Goal: Use online tool/utility: Utilize a website feature to perform a specific function

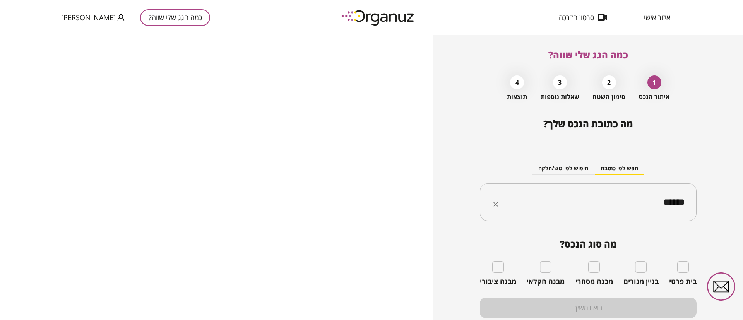
click at [497, 206] on icon "Clear" at bounding box center [496, 205] width 8 height 8
click at [581, 202] on input "text" at bounding box center [591, 202] width 192 height 19
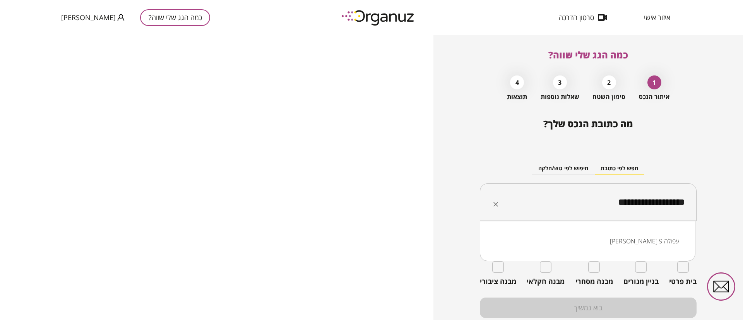
click at [657, 242] on li "[PERSON_NAME] 9 עפולה" at bounding box center [588, 241] width 196 height 14
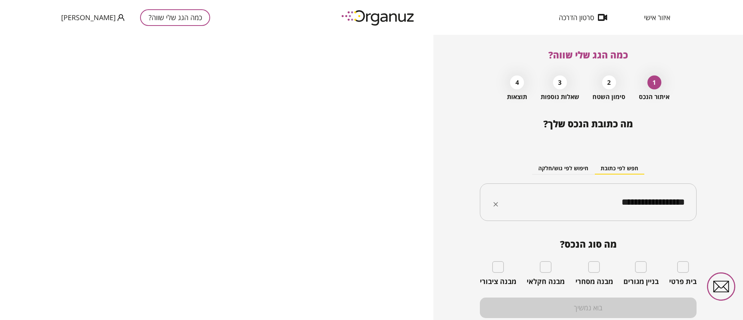
type input "**********"
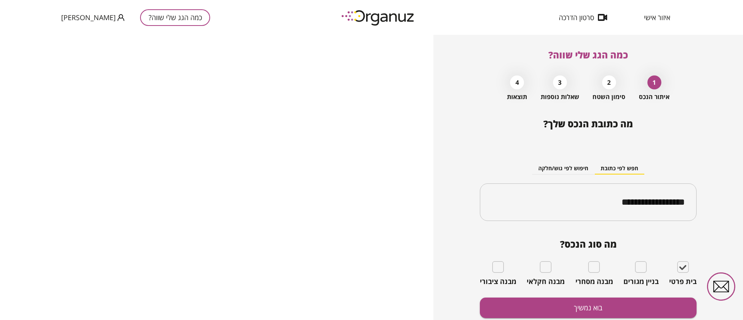
click at [645, 296] on div "**********" at bounding box center [588, 232] width 217 height 229
click at [624, 303] on button "בוא נמשיך" at bounding box center [588, 308] width 217 height 21
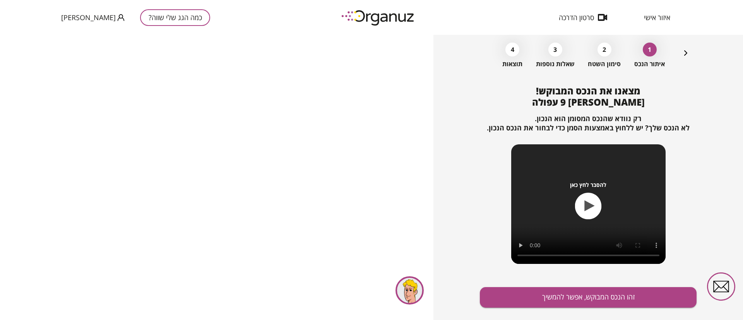
scroll to position [50, 0]
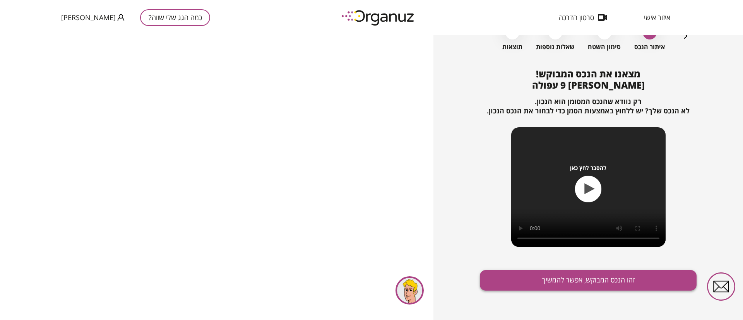
click at [568, 278] on button "זהו הנכס המבוקש, אפשר להמשיך" at bounding box center [588, 280] width 217 height 21
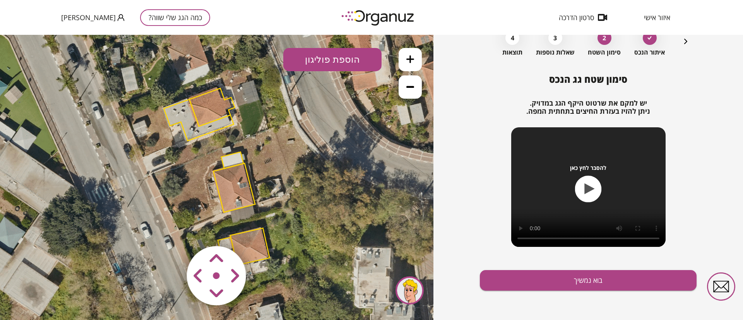
click at [214, 104] on polygon at bounding box center [212, 107] width 46 height 38
click at [208, 102] on polygon at bounding box center [212, 107] width 46 height 38
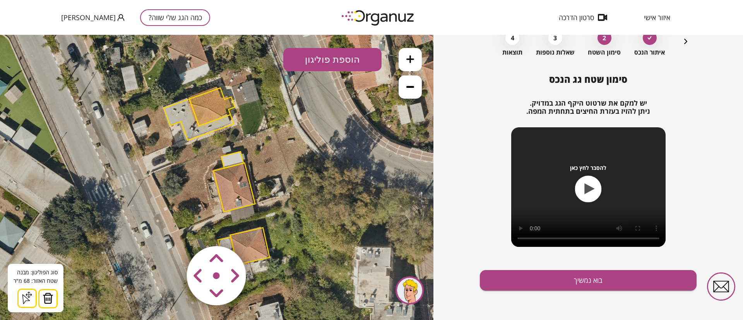
click at [48, 299] on img at bounding box center [48, 299] width 11 height 12
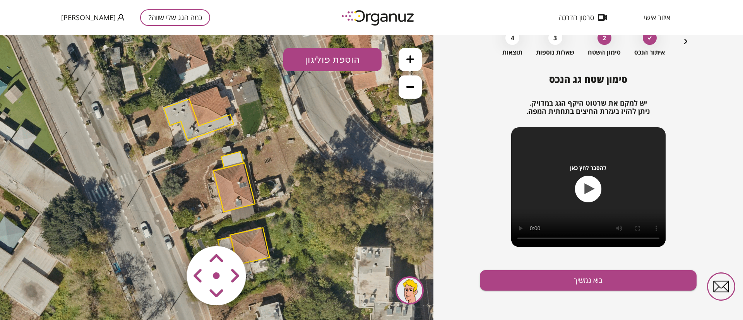
click at [177, 111] on polygon at bounding box center [199, 119] width 70 height 41
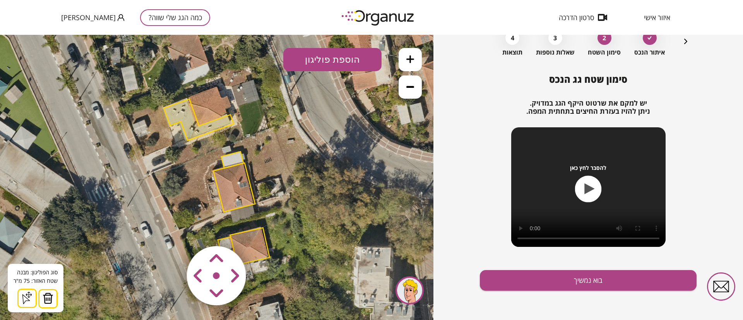
click at [48, 301] on img at bounding box center [48, 299] width 11 height 12
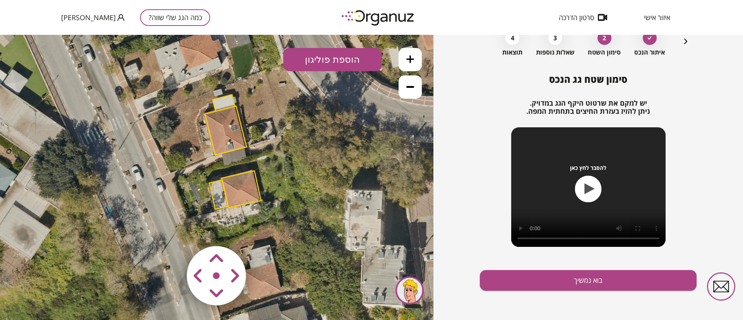
drag, startPoint x: 139, startPoint y: 203, endPoint x: 140, endPoint y: 150, distance: 53.4
click at [131, 151] on icon at bounding box center [208, 122] width 546 height 546
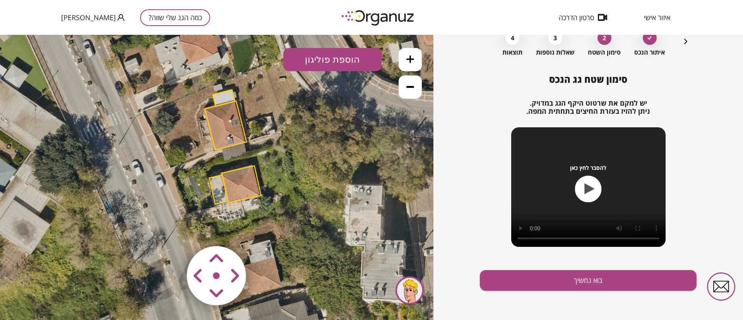
click at [218, 125] on polygon at bounding box center [226, 125] width 42 height 49
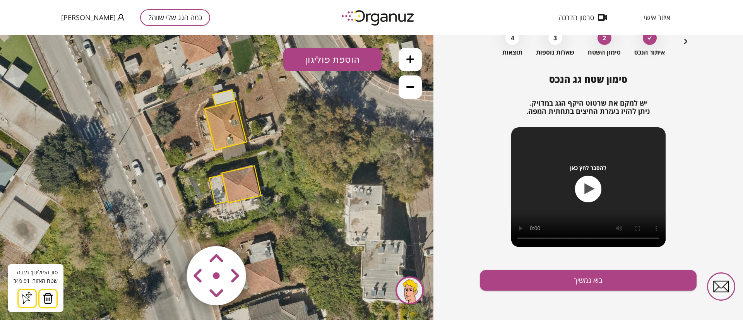
click at [43, 299] on img at bounding box center [48, 299] width 11 height 12
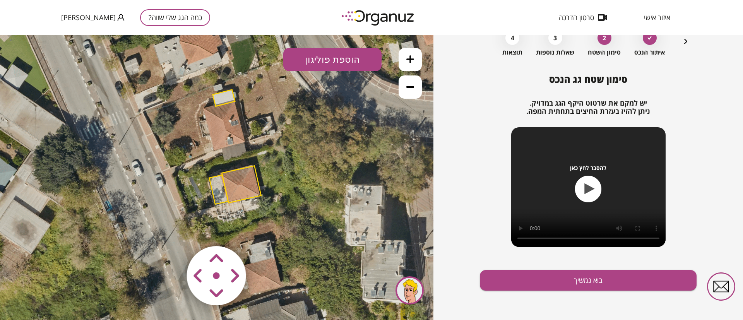
click at [232, 183] on polygon at bounding box center [241, 184] width 39 height 37
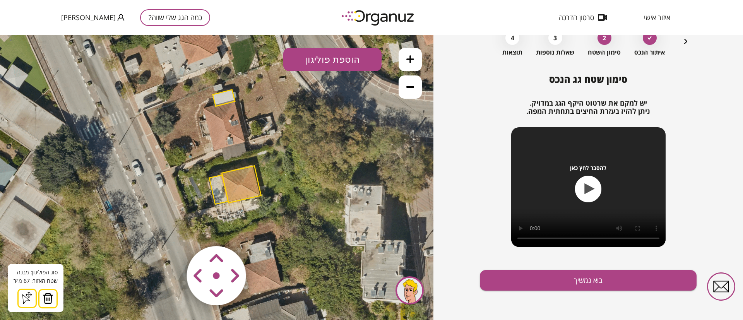
click at [49, 297] on img at bounding box center [48, 299] width 11 height 12
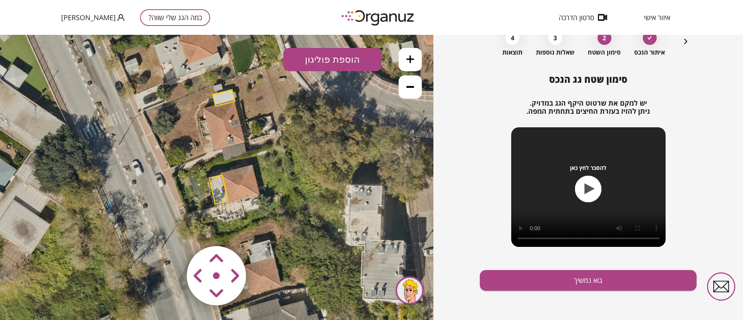
click at [215, 187] on polygon at bounding box center [218, 189] width 19 height 29
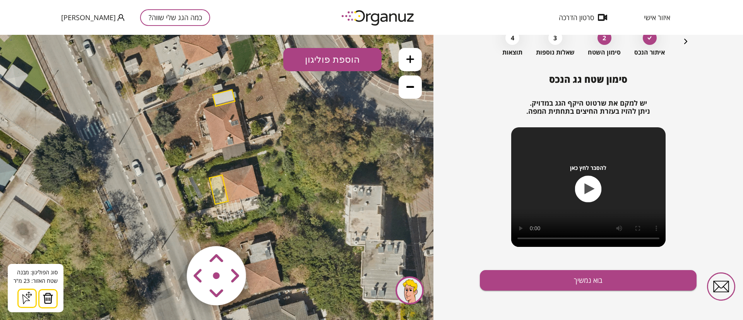
click at [46, 298] on img at bounding box center [48, 299] width 11 height 12
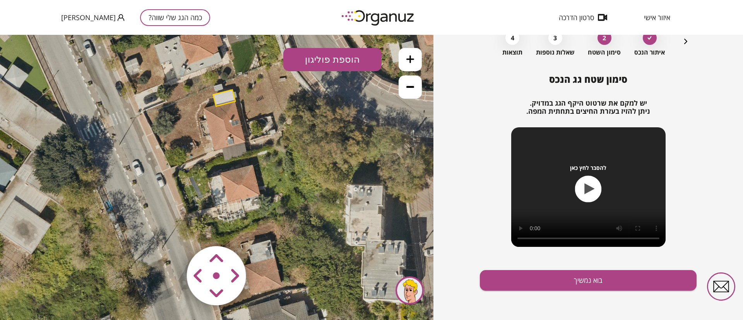
drag, startPoint x: 198, startPoint y: 175, endPoint x: 185, endPoint y: 204, distance: 31.4
click at [185, 207] on icon at bounding box center [209, 117] width 546 height 546
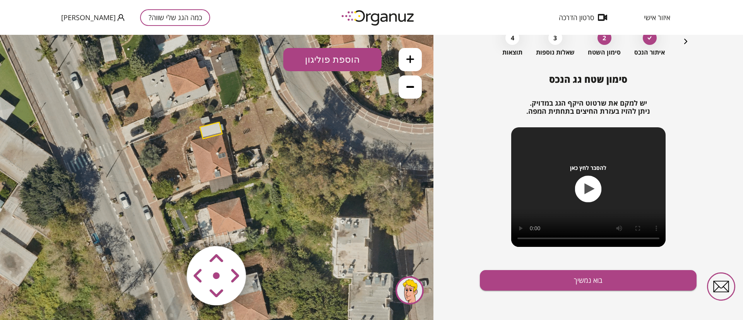
click at [412, 59] on icon at bounding box center [411, 59] width 8 height 8
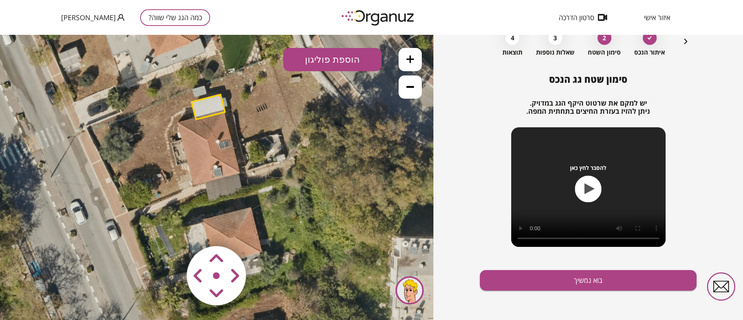
click at [407, 58] on icon at bounding box center [411, 59] width 8 height 8
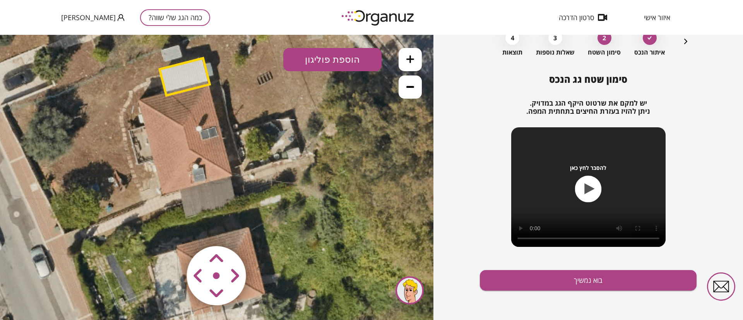
drag, startPoint x: 243, startPoint y: 182, endPoint x: 223, endPoint y: 186, distance: 19.9
click at [223, 186] on icon at bounding box center [149, 119] width 1228 height 1228
click at [416, 55] on button at bounding box center [410, 59] width 23 height 23
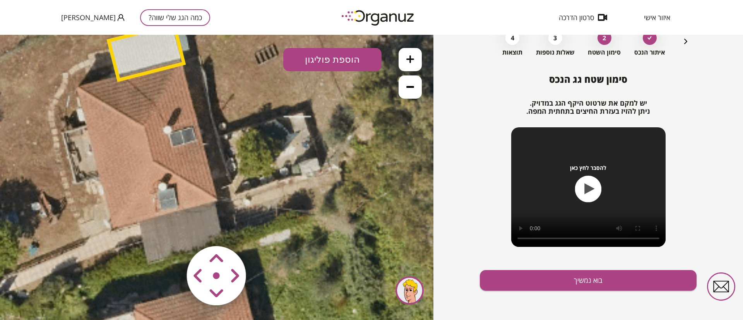
drag, startPoint x: 269, startPoint y: 170, endPoint x: 262, endPoint y: 184, distance: 15.1
click at [262, 184] on icon at bounding box center [93, 116] width 1843 height 1843
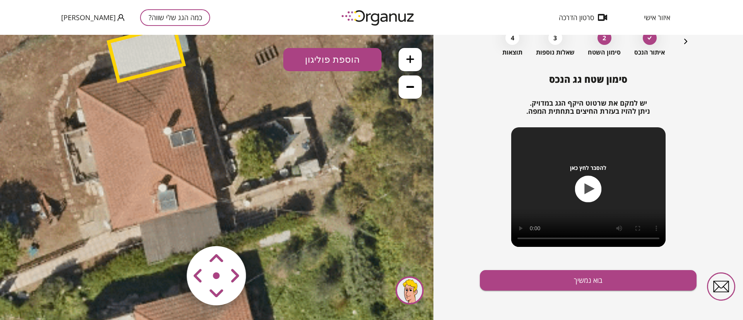
click at [144, 46] on polygon at bounding box center [146, 53] width 75 height 56
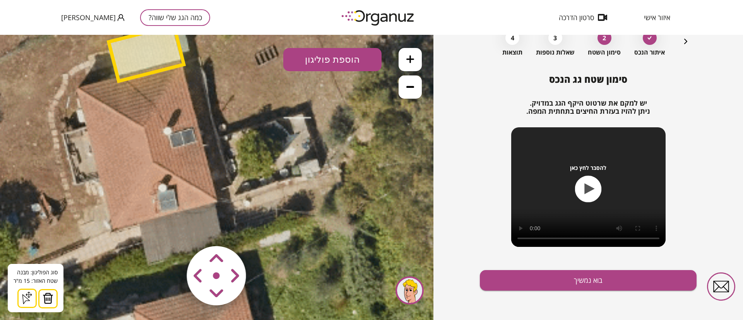
click at [46, 300] on img at bounding box center [48, 299] width 11 height 12
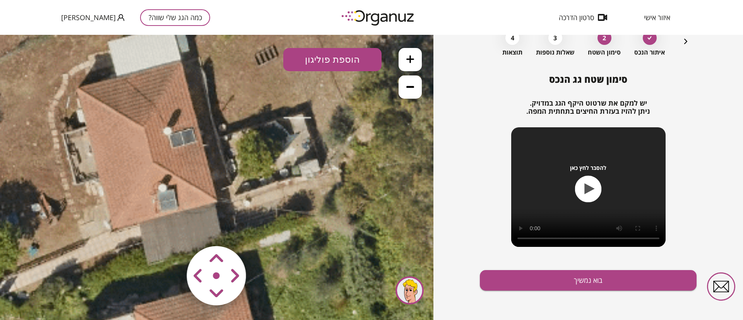
click at [344, 59] on button "הוספת פוליגון" at bounding box center [332, 59] width 98 height 23
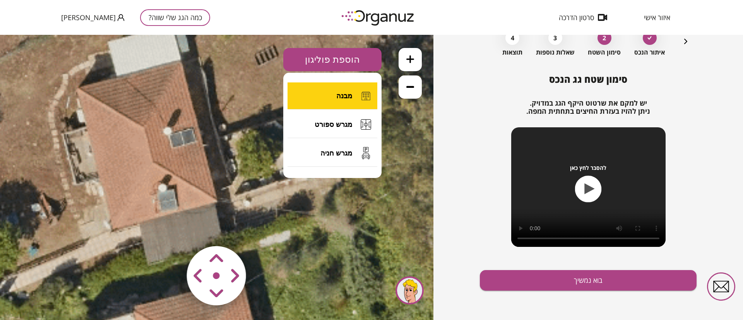
click at [348, 97] on span "מבנה" at bounding box center [344, 96] width 16 height 9
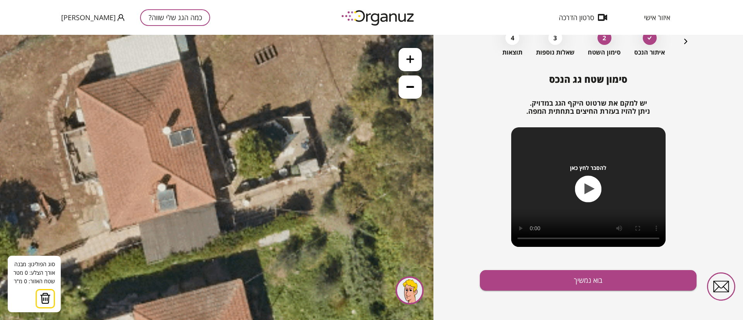
click at [78, 89] on icon at bounding box center [92, 116] width 1843 height 1843
click at [144, 125] on icon at bounding box center [92, 116] width 1843 height 1843
click at [143, 126] on icon at bounding box center [92, 116] width 1843 height 1843
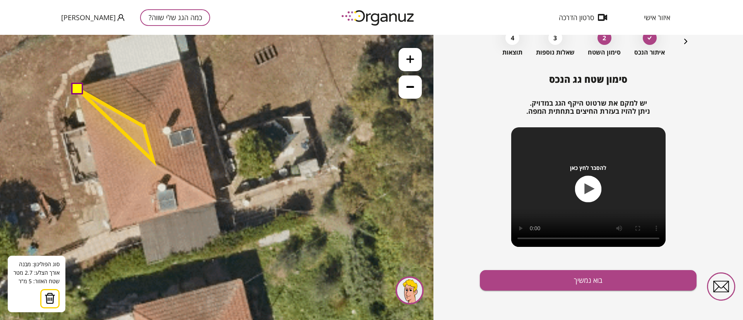
click at [153, 161] on polygon at bounding box center [115, 125] width 75 height 72
click at [151, 161] on polygon at bounding box center [114, 125] width 73 height 72
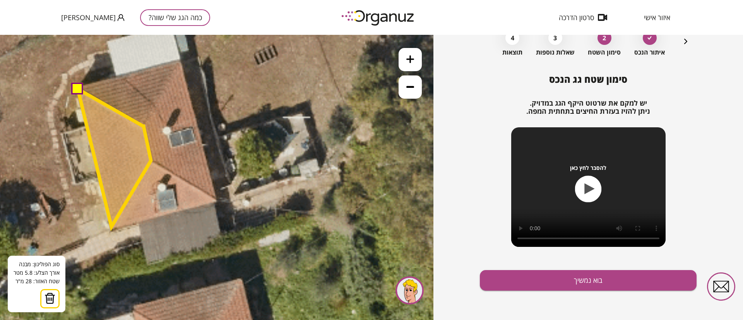
click at [112, 227] on polygon at bounding box center [114, 158] width 73 height 138
click at [77, 89] on button at bounding box center [77, 88] width 12 height 12
